Goal: Find contact information: Find contact information

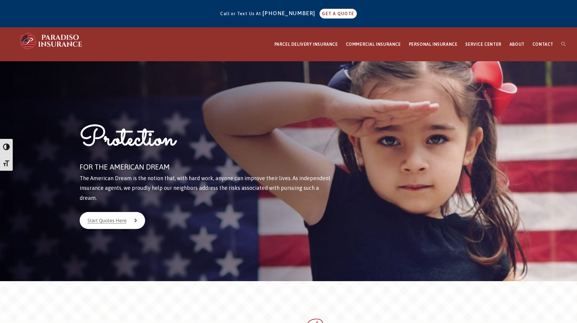
click at [543, 75] on div "Protection FOR THE AMERICAN DREAM The American Dream is the notion that, with h…" at bounding box center [288, 171] width 586 height 220
click at [542, 50] on link "CONTACT" at bounding box center [543, 45] width 29 height 34
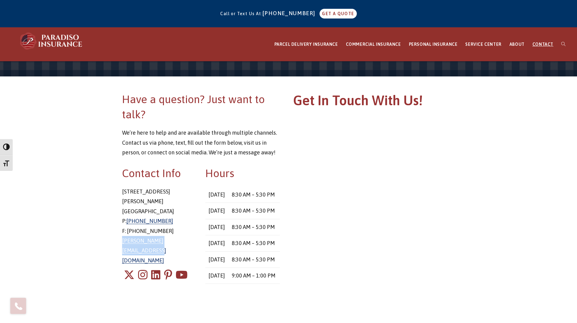
drag, startPoint x: 120, startPoint y: 232, endPoint x: 194, endPoint y: 234, distance: 74.6
click at [194, 234] on div "Contact Info [STREET_ADDRESS][PERSON_NAME] P: [PHONE_NUMBER] F: [PHONE_NUMBER] …" at bounding box center [160, 230] width 84 height 131
copy link "[PERSON_NAME][EMAIL_ADDRESS][DOMAIN_NAME]"
